Goal: Transaction & Acquisition: Purchase product/service

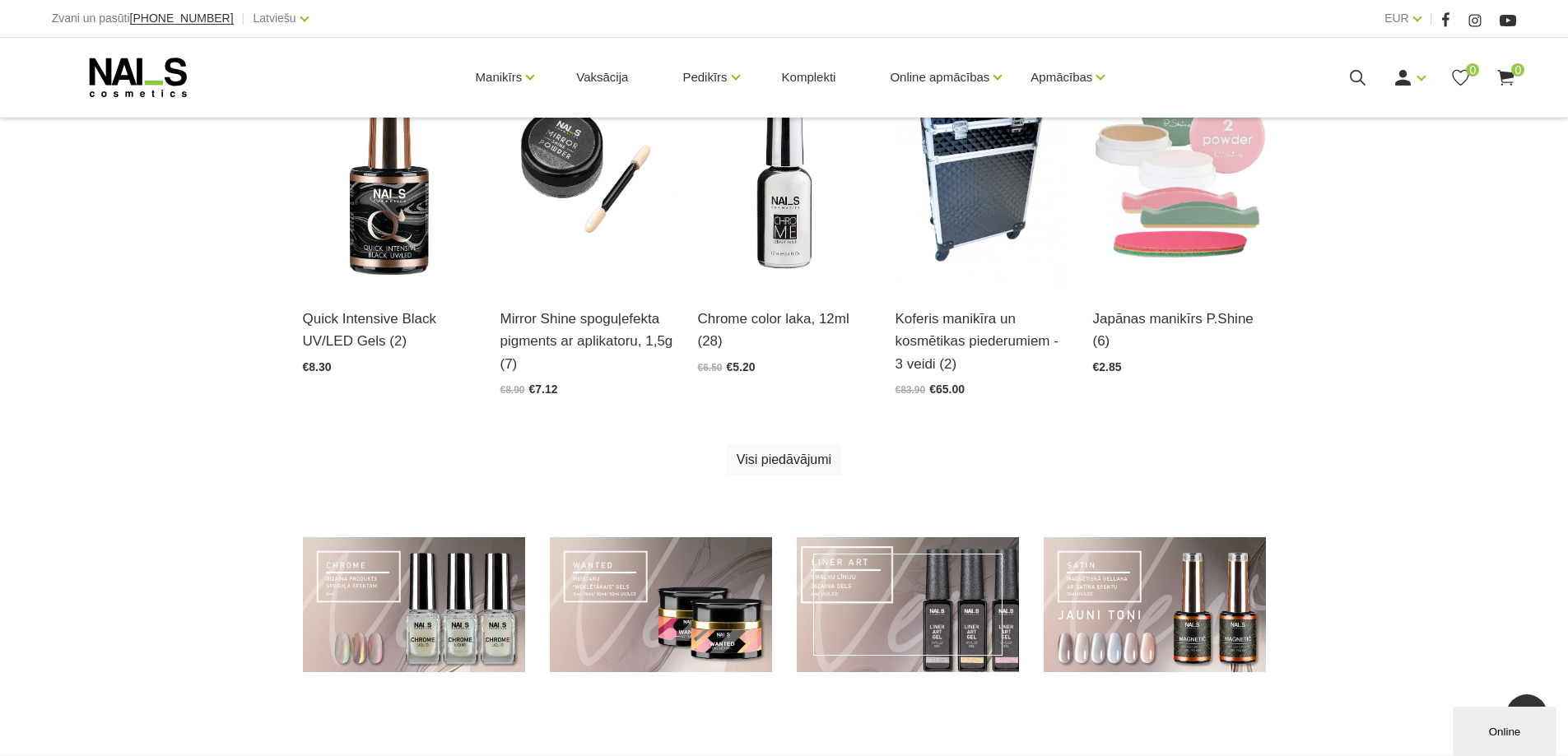
scroll to position [992, 0]
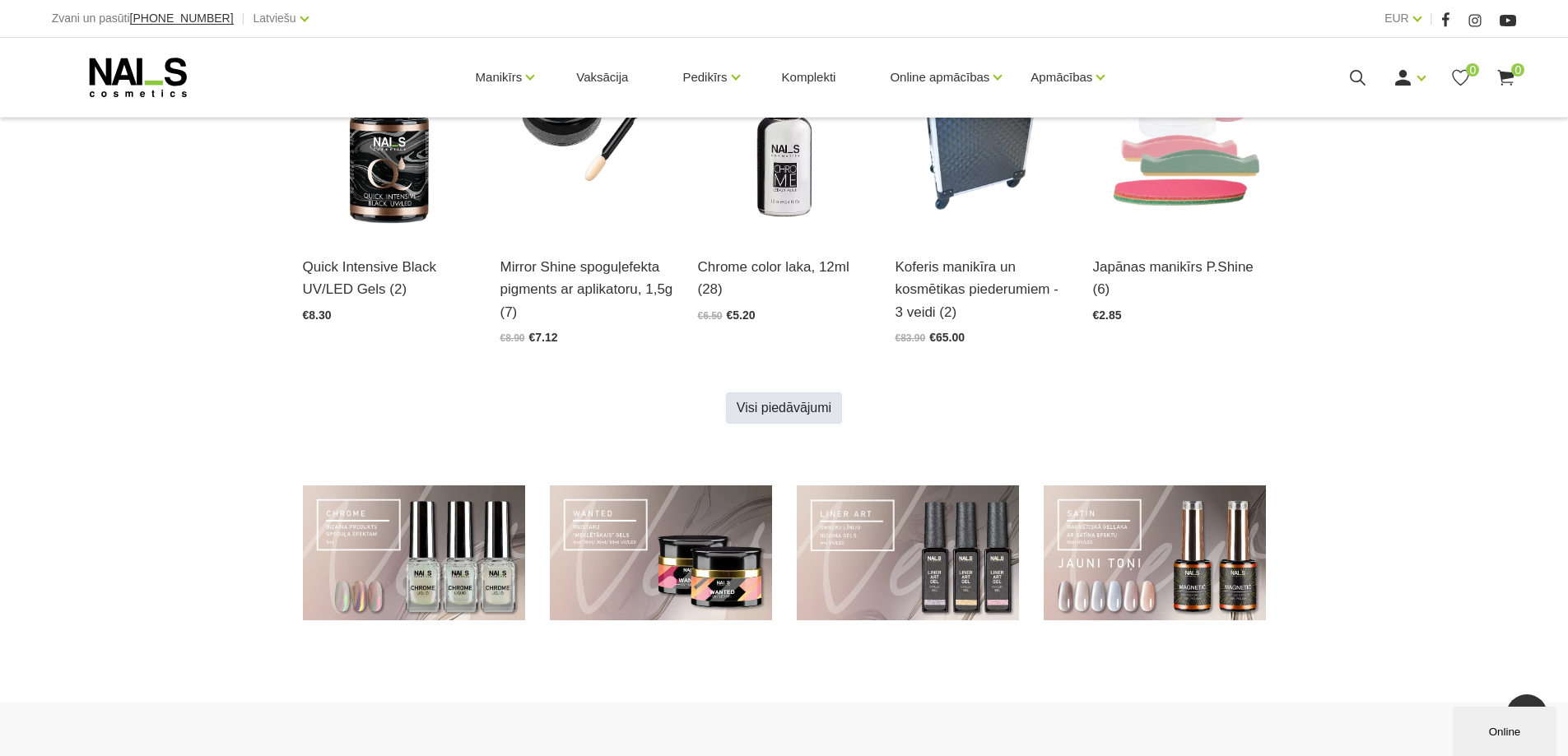
click at [813, 413] on link "Visi piedāvājumi" at bounding box center [784, 408] width 116 height 31
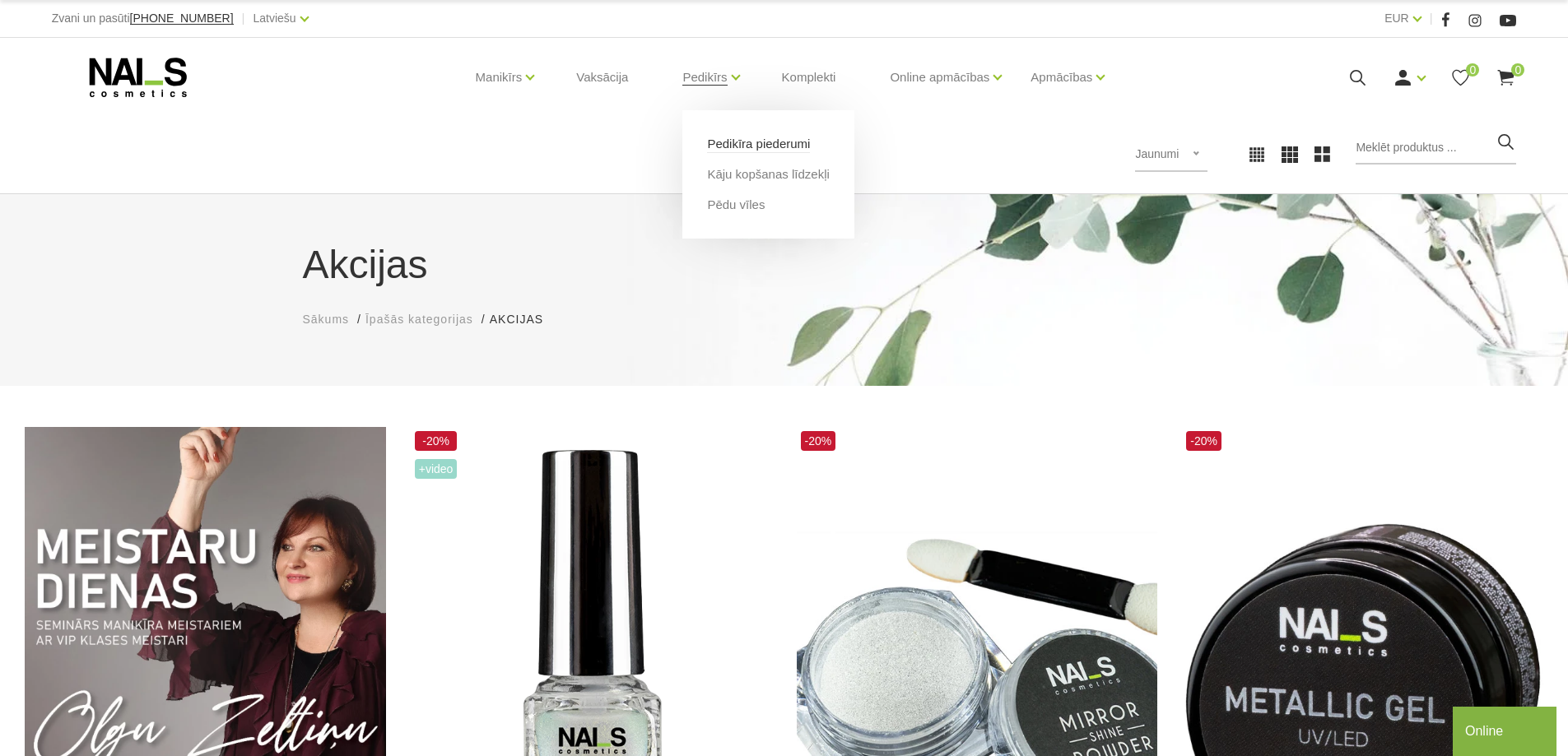
click at [747, 149] on link "Pedikīra piederumi" at bounding box center [758, 144] width 102 height 18
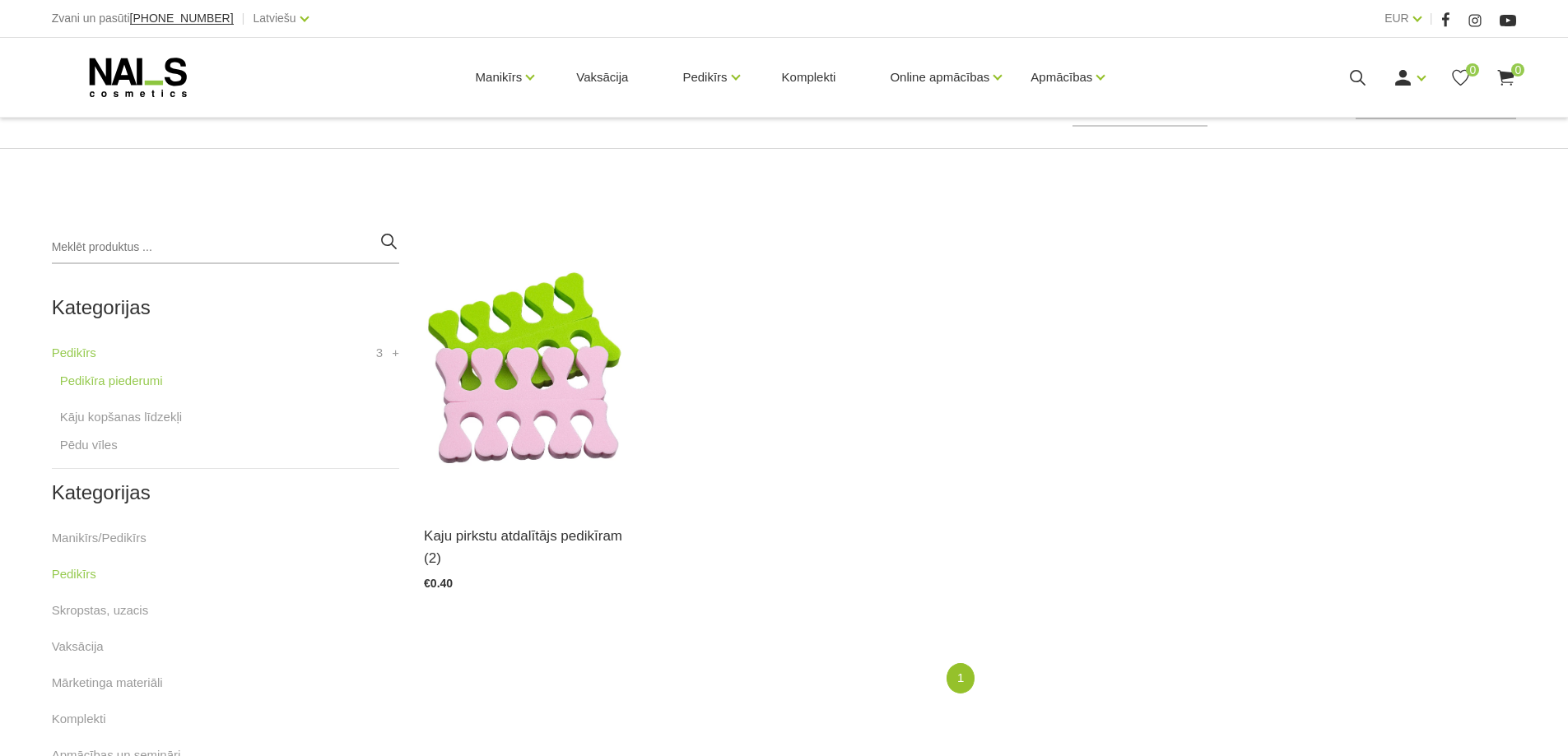
scroll to position [384, 0]
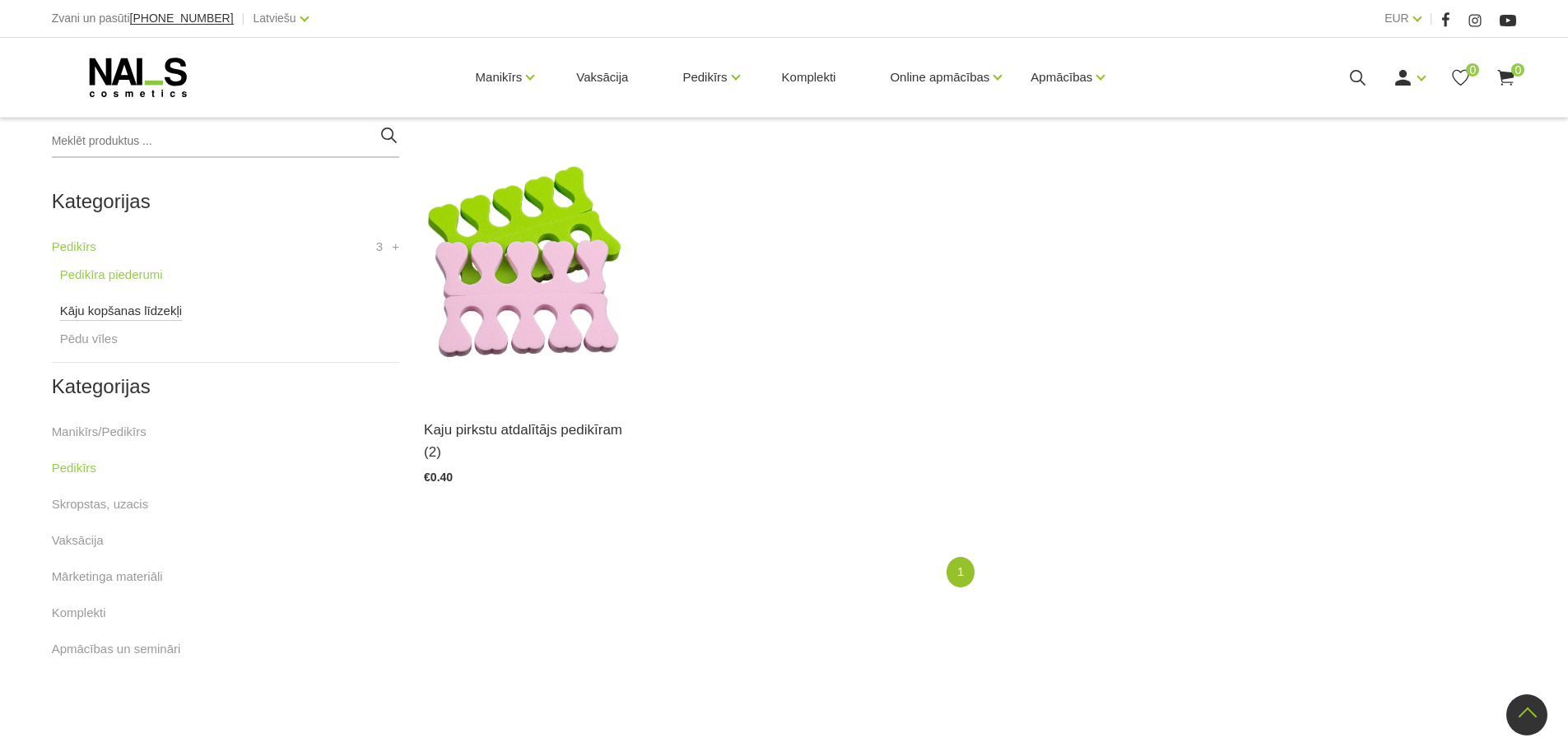
click at [108, 313] on link "Kāju kopšanas līdzekļi" at bounding box center [120, 311] width 122 height 20
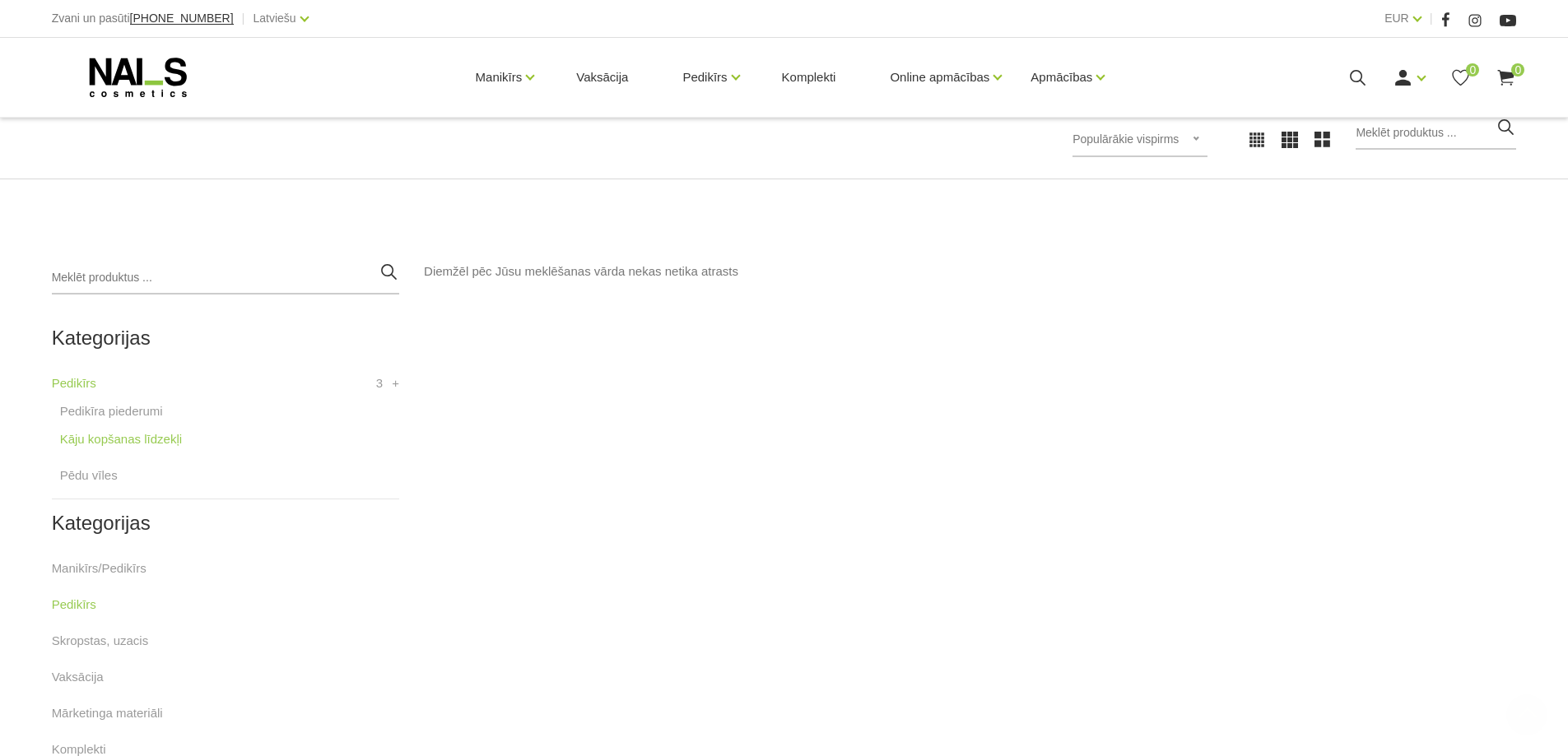
scroll to position [384, 0]
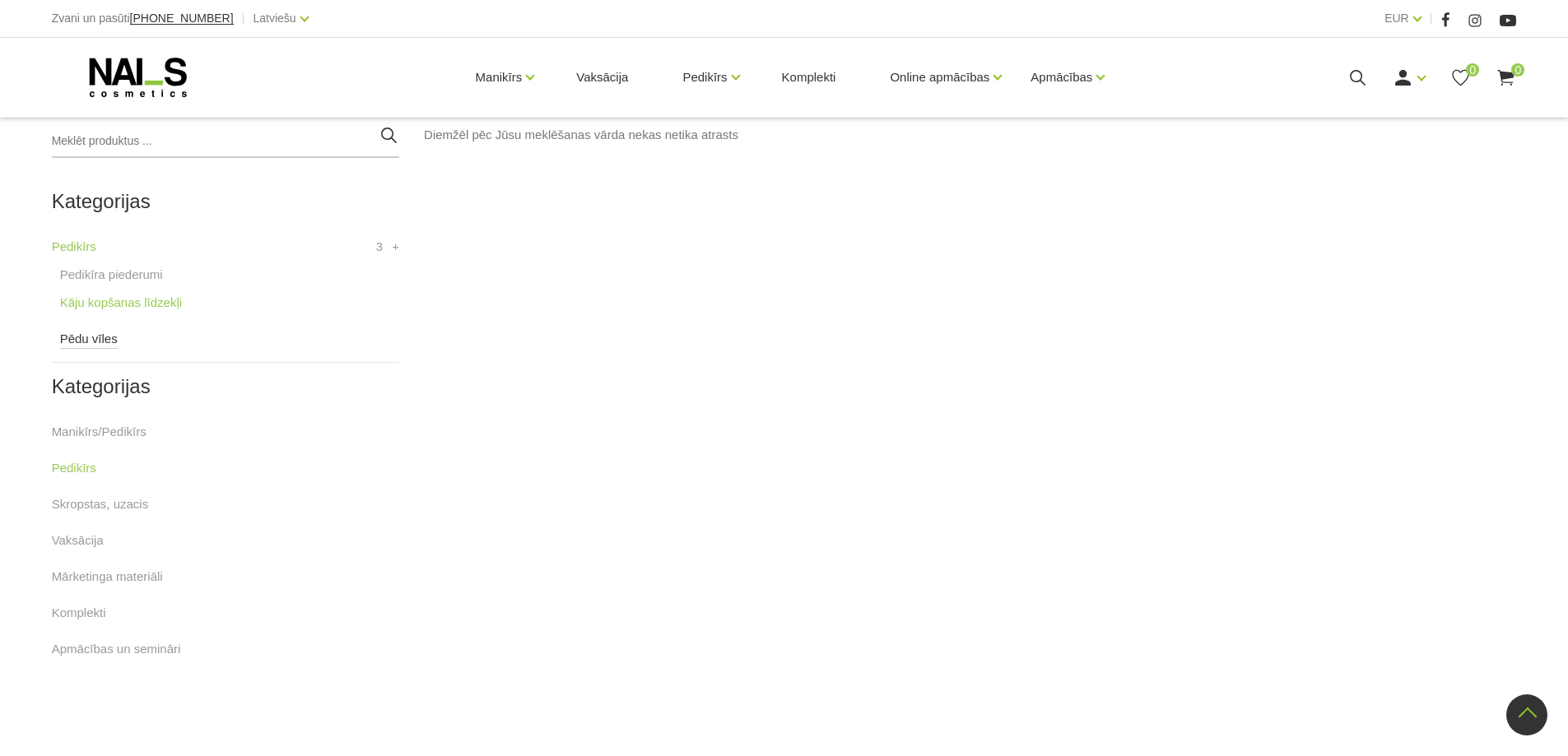
click at [86, 342] on link "Pēdu vīles" at bounding box center [88, 339] width 58 height 20
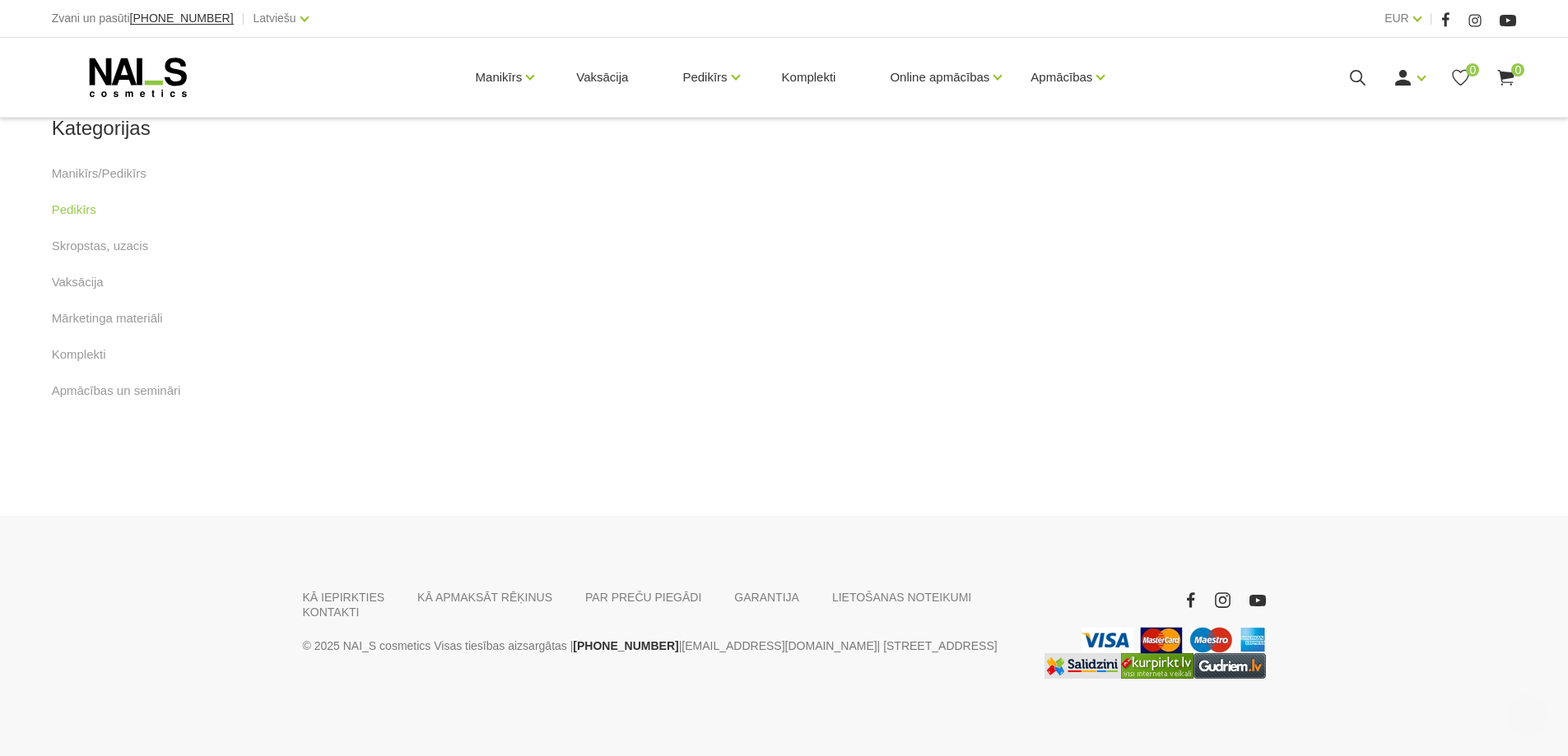
scroll to position [639, 0]
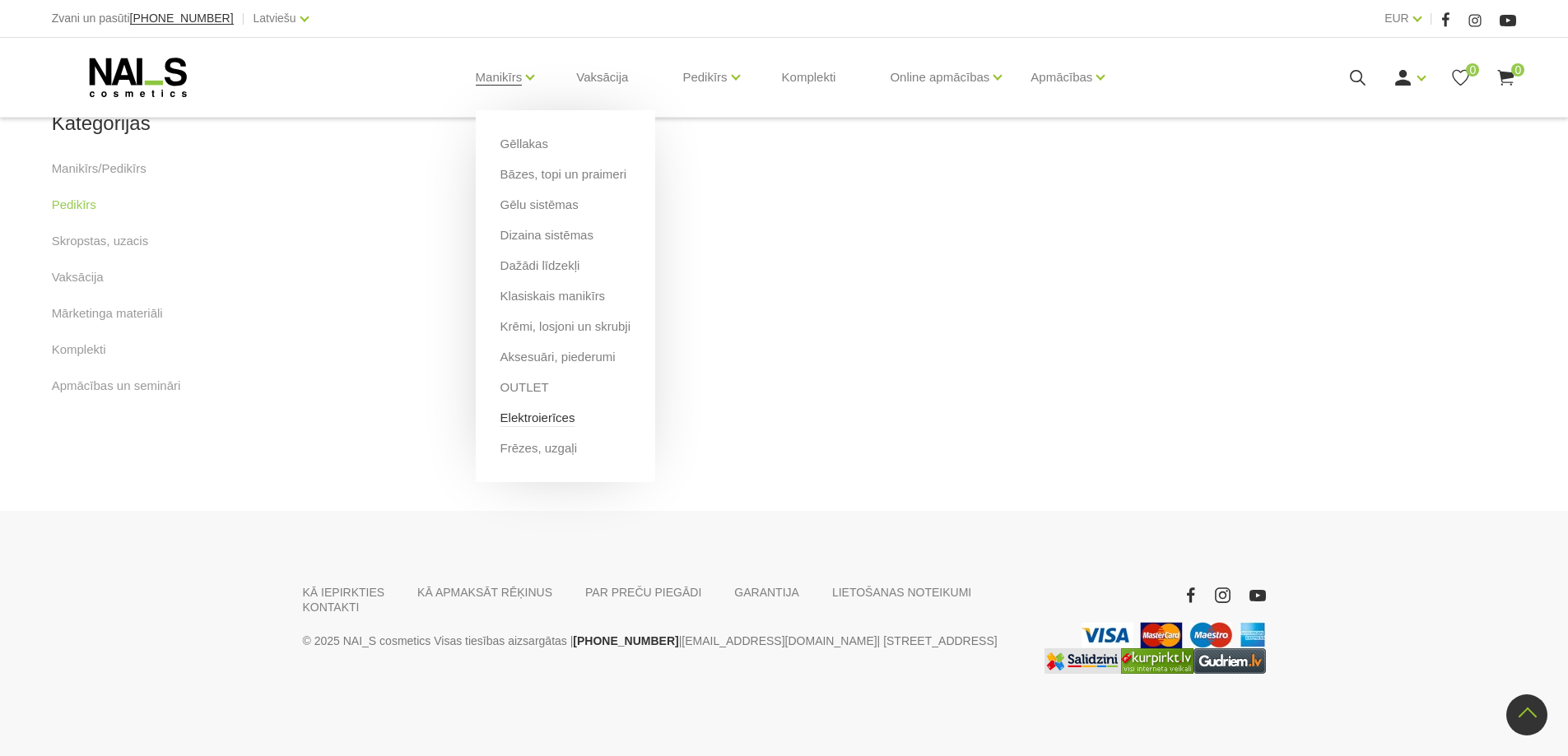
click at [524, 419] on link "Elektroierīces" at bounding box center [538, 418] width 75 height 18
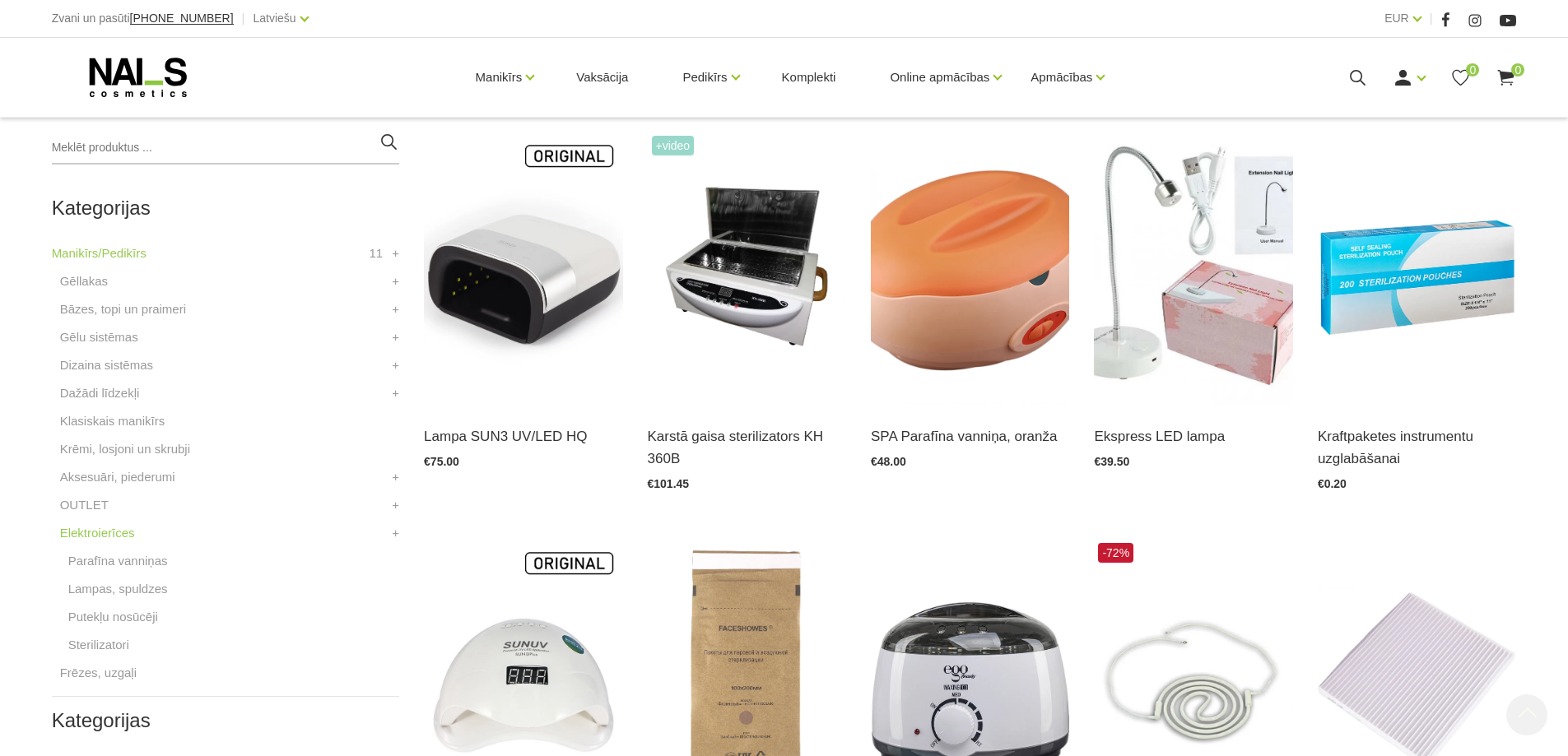
scroll to position [576, 0]
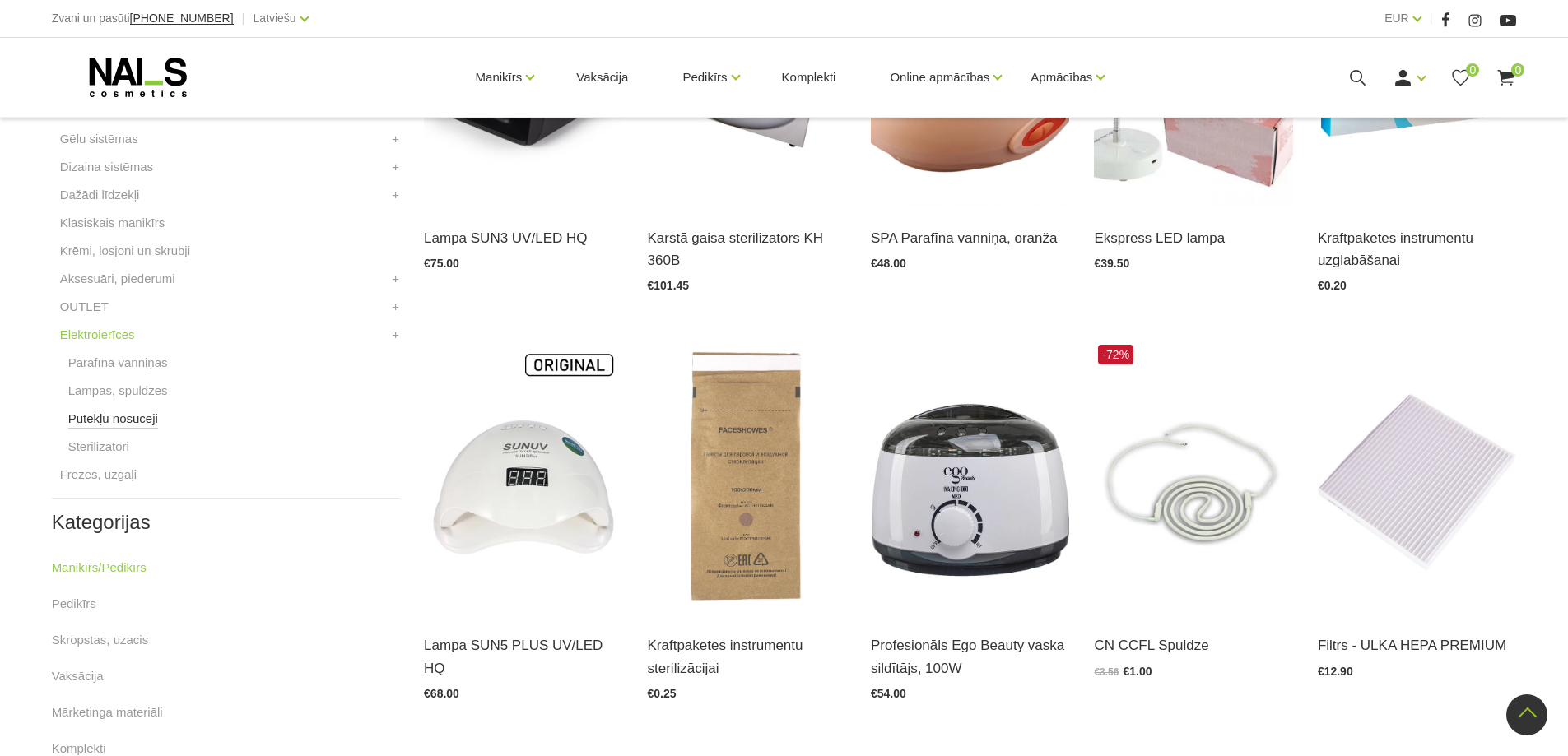
click at [88, 422] on link "Putekļu nosūcēji" at bounding box center [113, 419] width 90 height 20
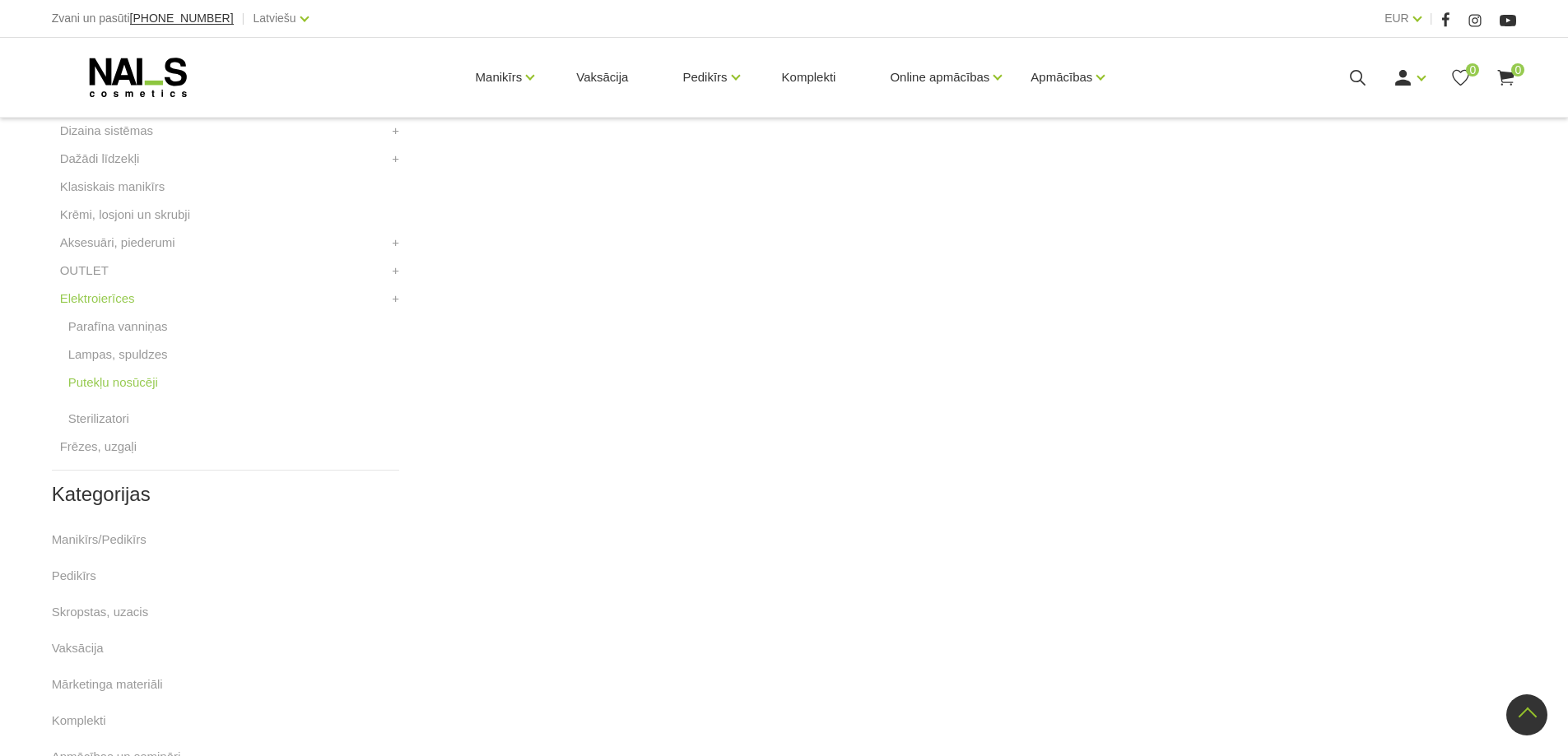
scroll to position [576, 0]
click at [94, 472] on li "Elektroierīces Parafīna vanniņas Lampas, spuldzes Putekļu nosūcēji Sterilizator…" at bounding box center [225, 399] width 347 height 148
click at [98, 488] on link "Frēzes, uzgaļi" at bounding box center [98, 483] width 77 height 20
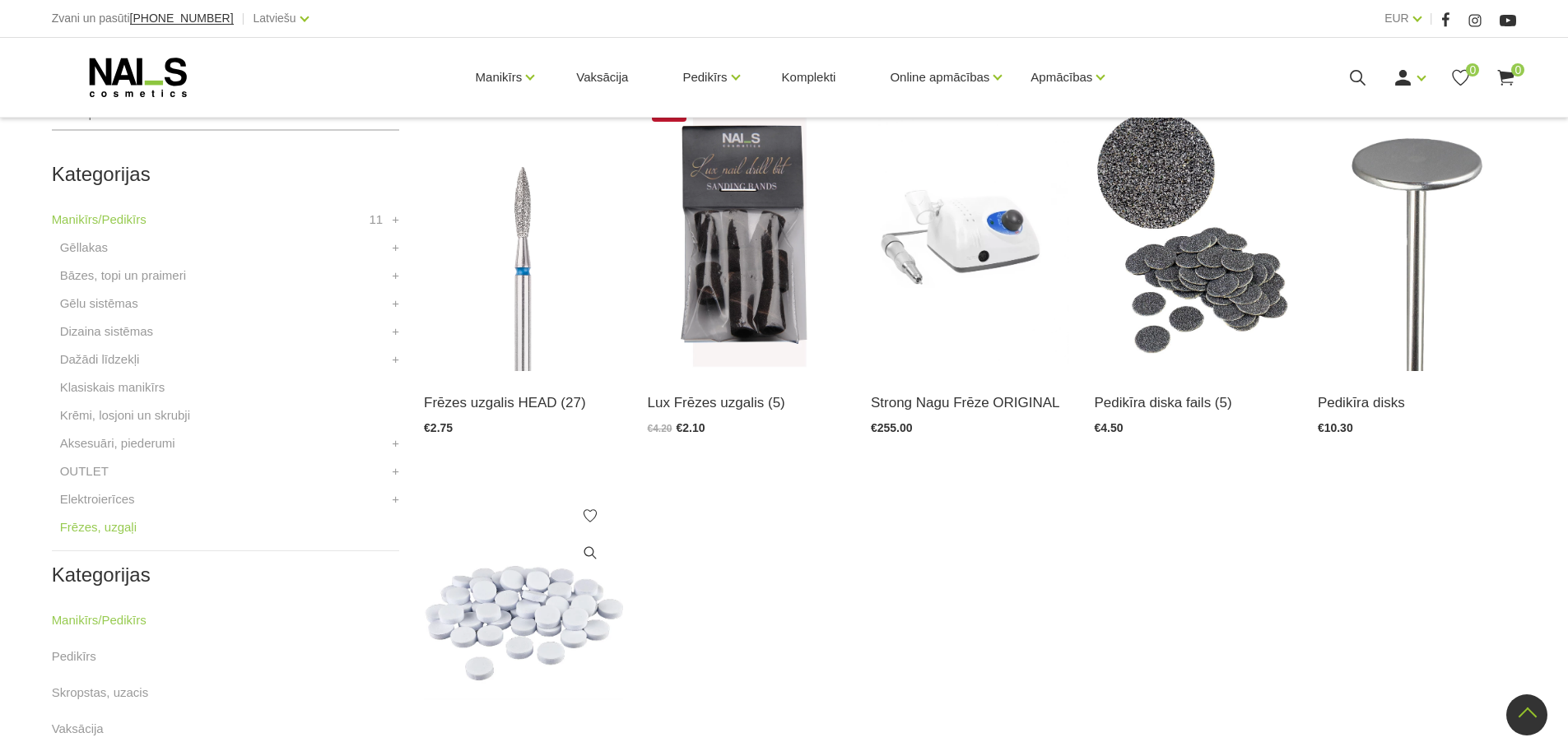
scroll to position [384, 0]
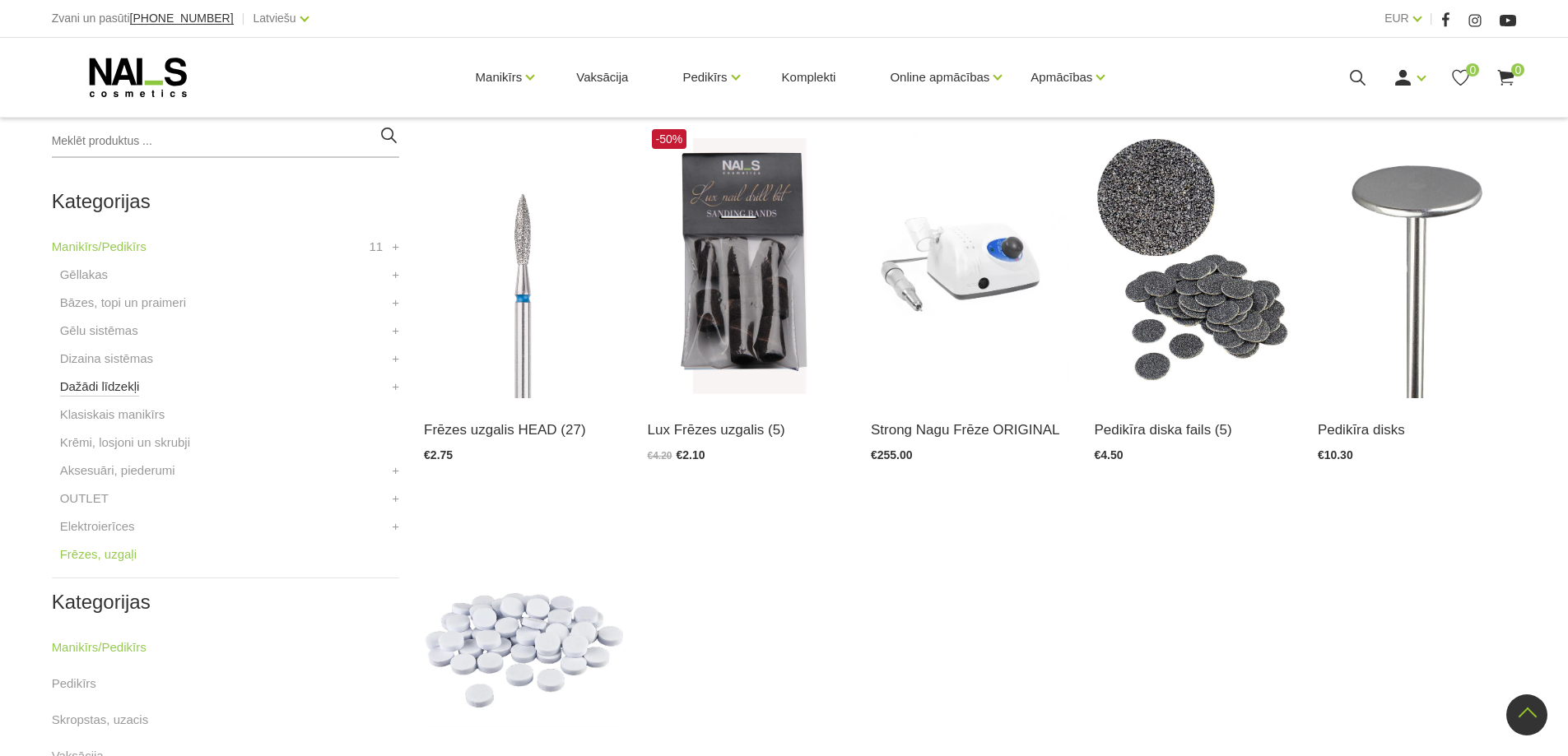
click at [101, 387] on link "Dažādi līdzekļi" at bounding box center [100, 386] width 80 height 20
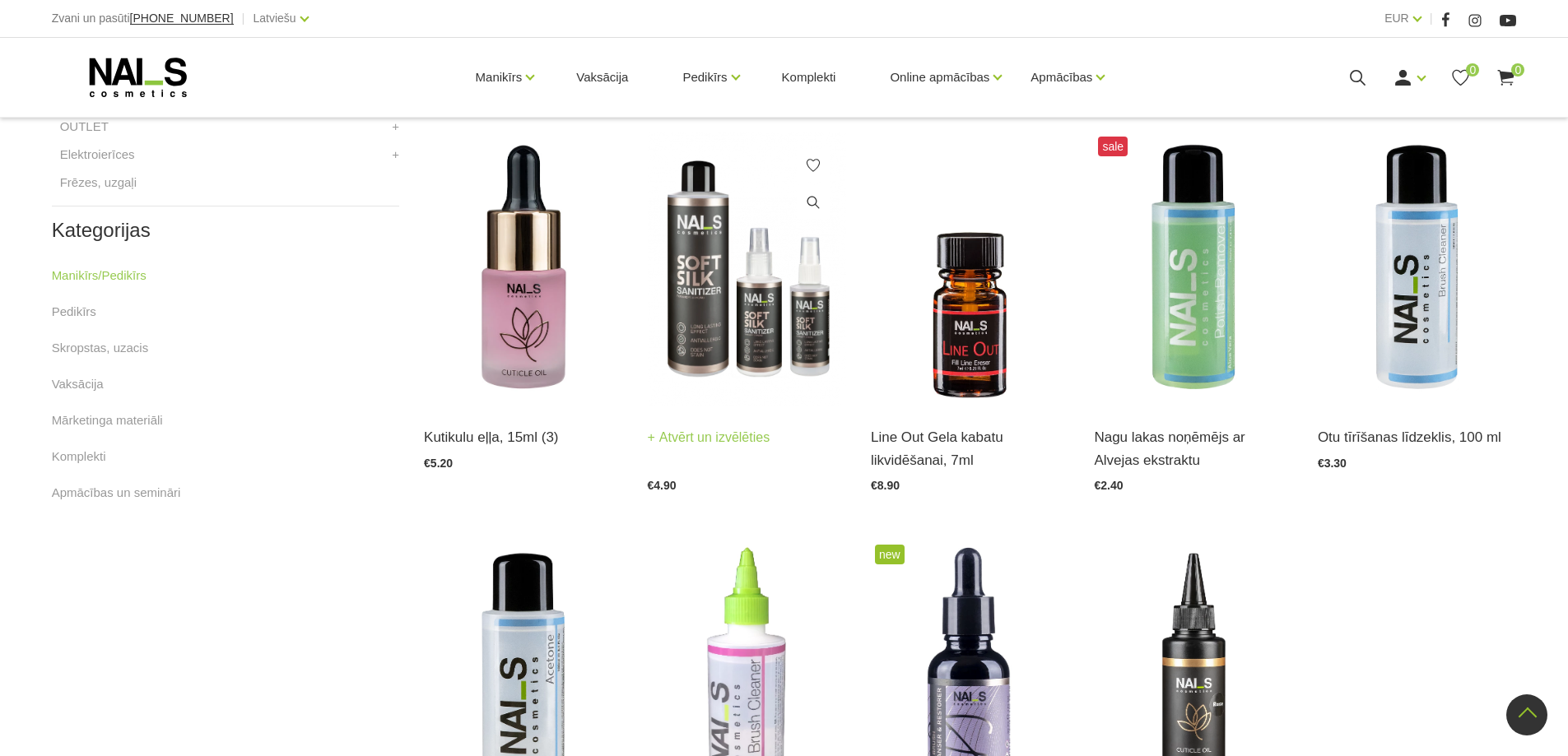
scroll to position [768, 0]
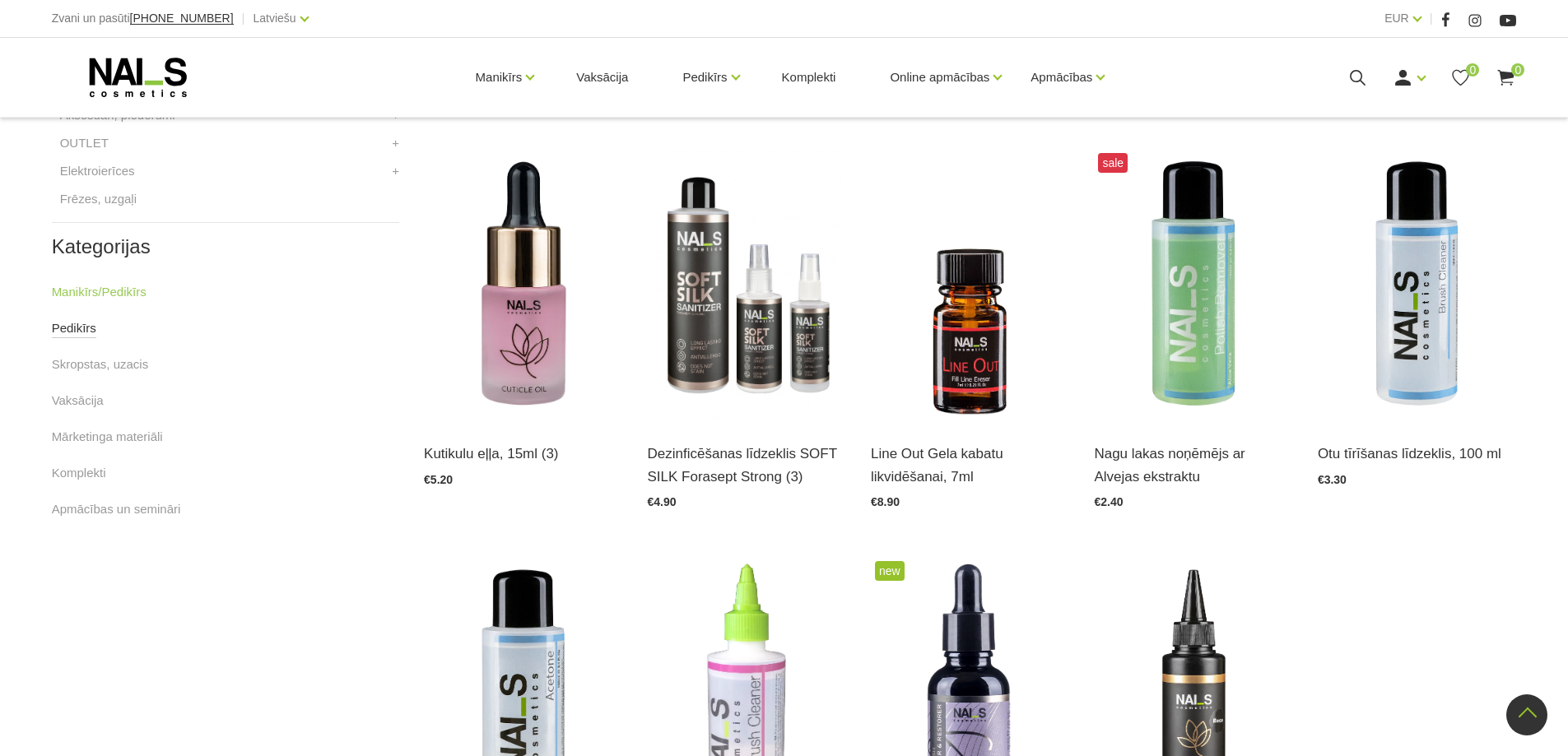
click at [66, 331] on link "Pedikīrs" at bounding box center [74, 329] width 45 height 20
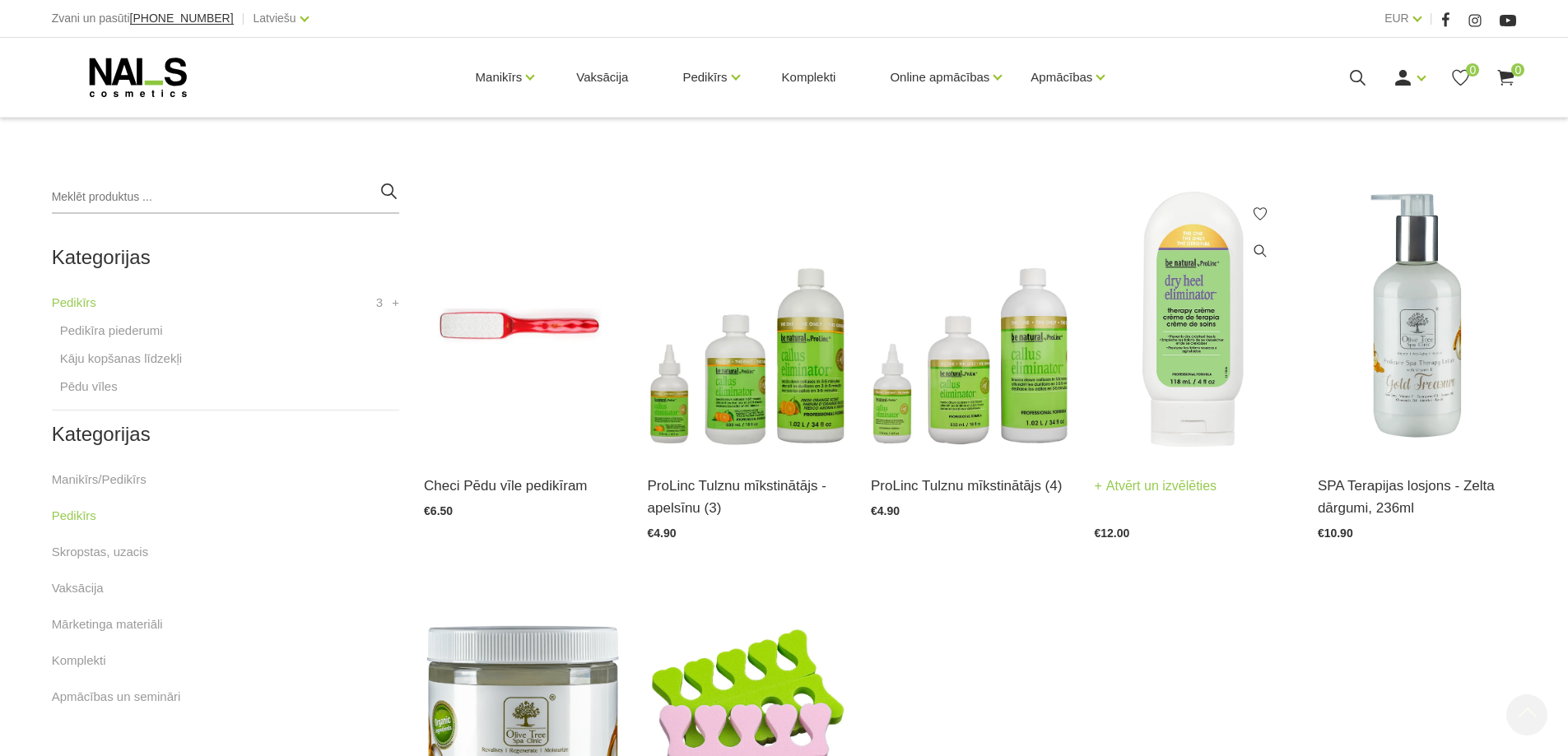
scroll to position [384, 0]
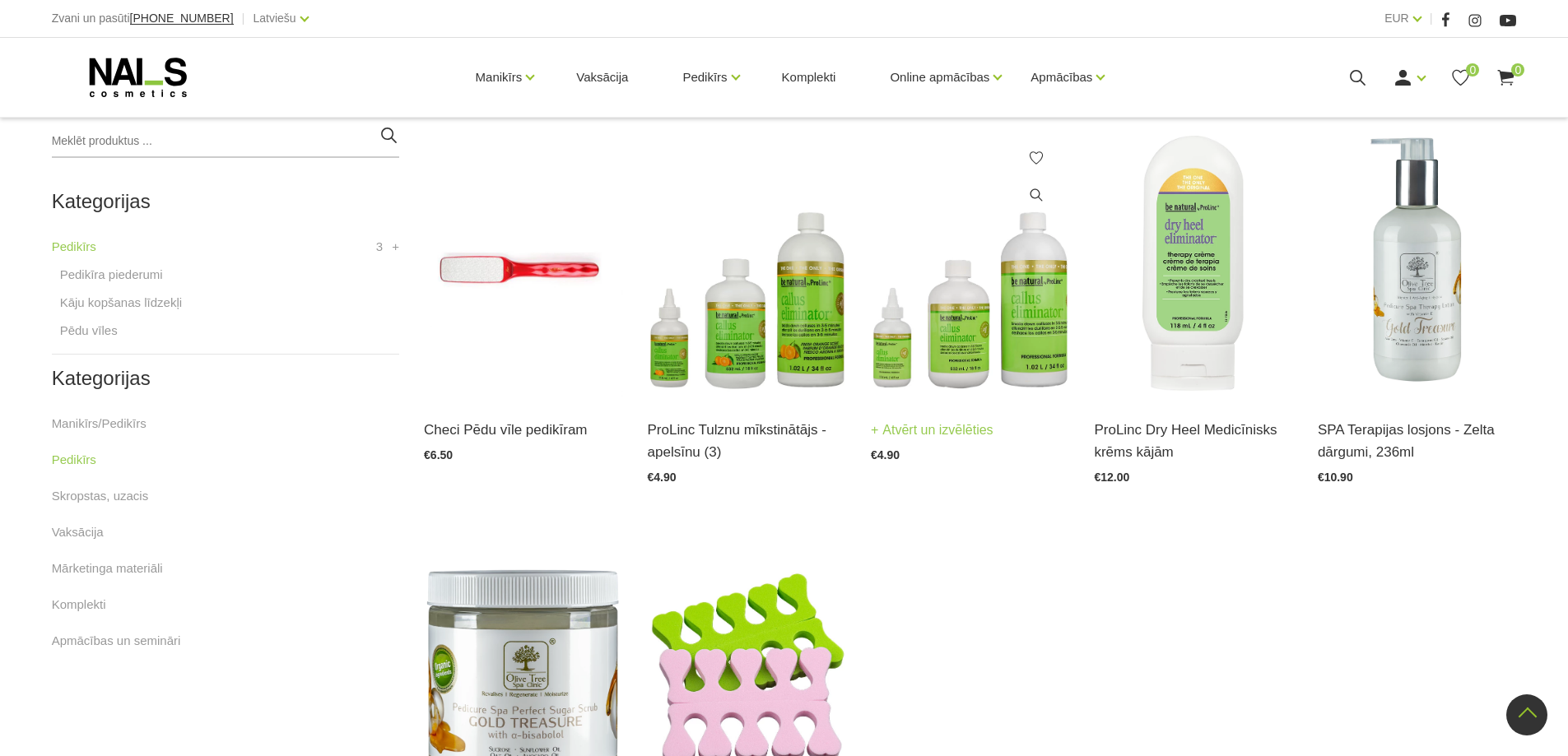
click at [1013, 341] on img at bounding box center [969, 261] width 199 height 273
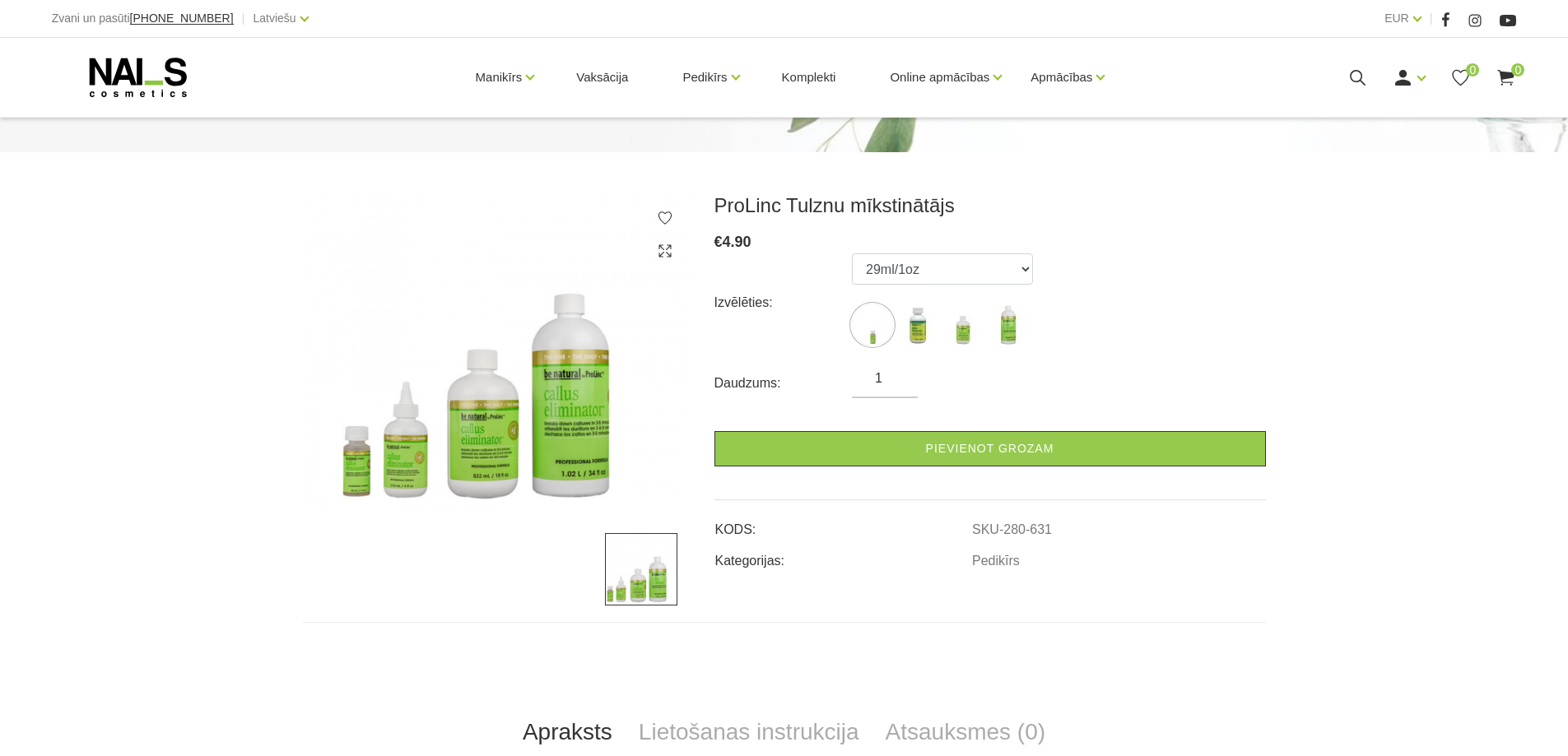
scroll to position [191, 0]
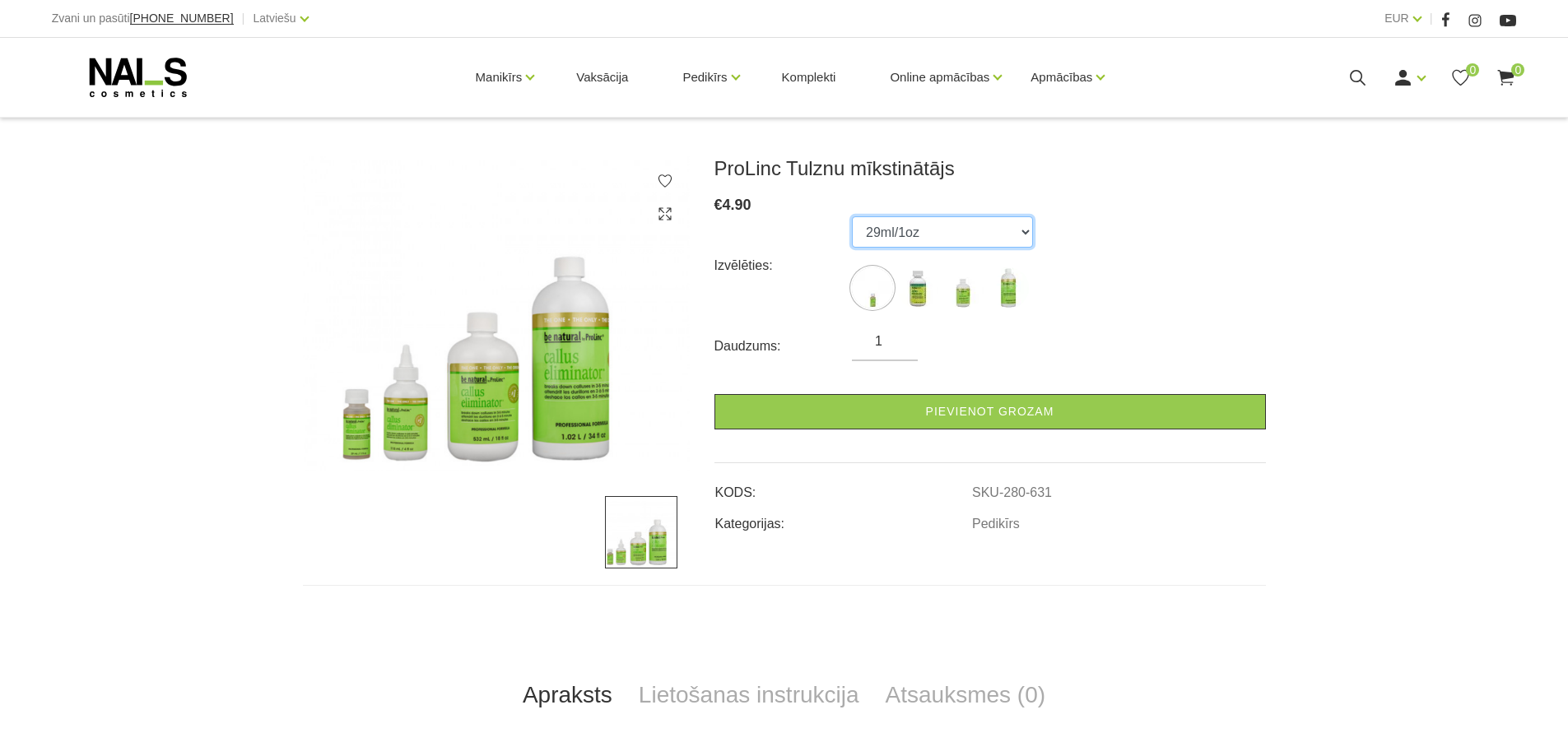
click at [1025, 236] on select "29ml/1oz 118ml/4oz 532ml/18oz 1020ml/34oz" at bounding box center [942, 232] width 181 height 31
click at [852, 216] on select "29ml/1oz 118ml/4oz 532ml/18oz 1020ml/34oz" at bounding box center [942, 232] width 181 height 31
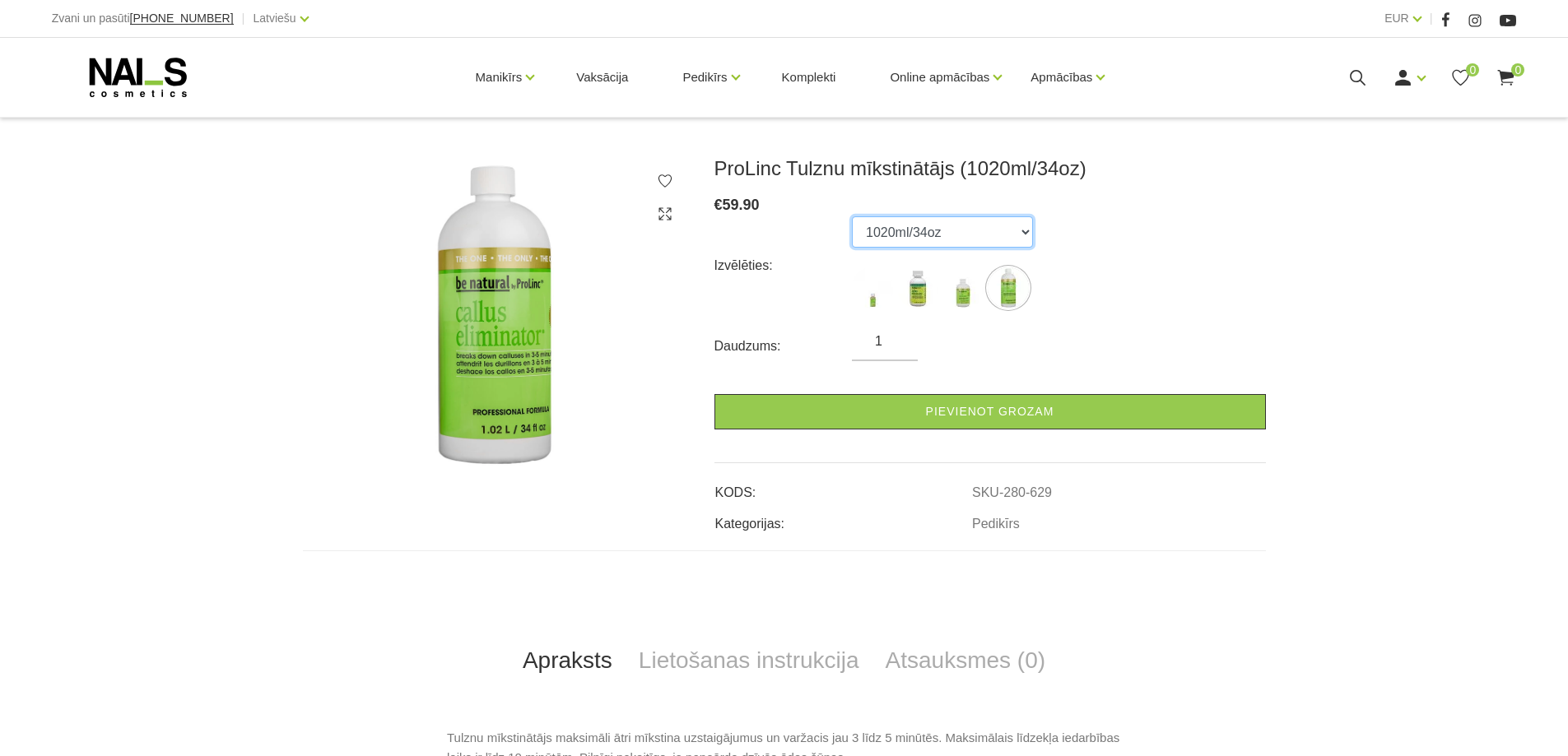
click at [1022, 228] on select "29ml/1oz 118ml/4oz 532ml/18oz 1020ml/34oz" at bounding box center [942, 232] width 181 height 31
select select "630"
click at [852, 216] on select "29ml/1oz 118ml/4oz 532ml/18oz 1020ml/34oz" at bounding box center [942, 232] width 181 height 31
